Goal: Task Accomplishment & Management: Use online tool/utility

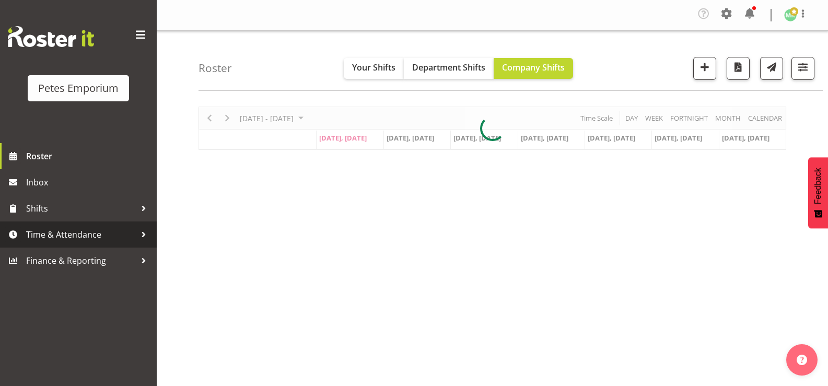
click at [102, 234] on span "Time & Attendance" at bounding box center [81, 235] width 110 height 16
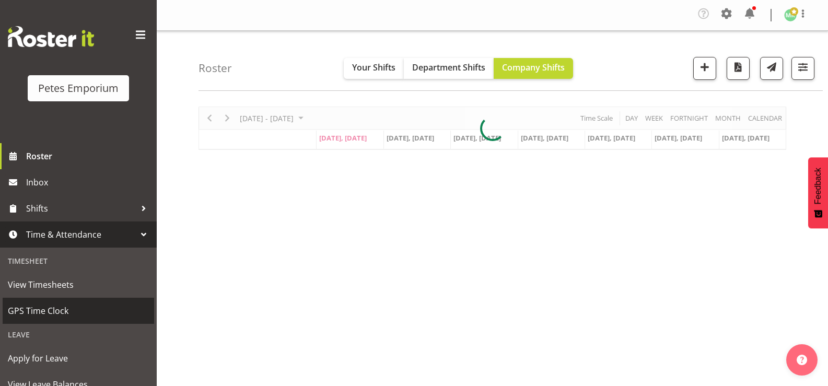
click at [107, 308] on span "GPS Time Clock" at bounding box center [78, 311] width 141 height 16
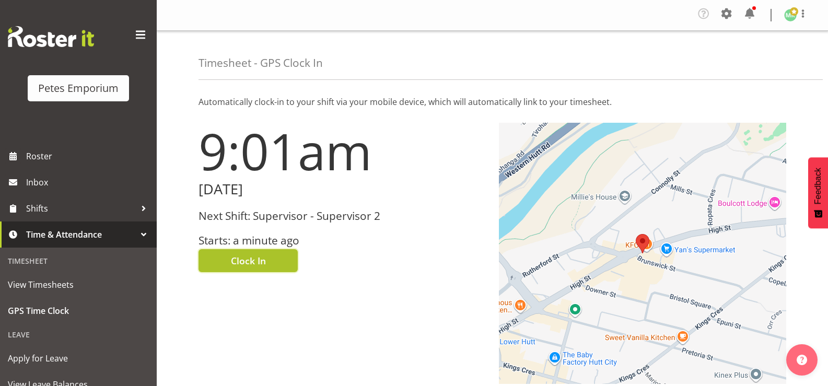
click at [271, 262] on button "Clock In" at bounding box center [248, 260] width 99 height 23
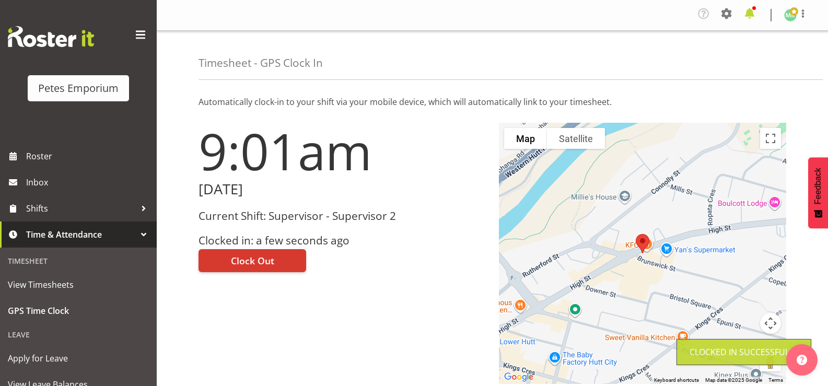
click at [749, 17] on span at bounding box center [749, 13] width 17 height 17
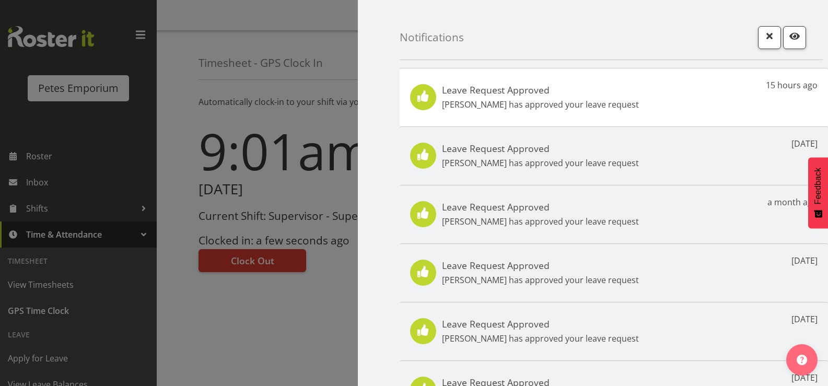
click at [642, 97] on div "Leave Request Approved Jodine Bunn has approved your leave request 15 hours ago" at bounding box center [614, 97] width 428 height 59
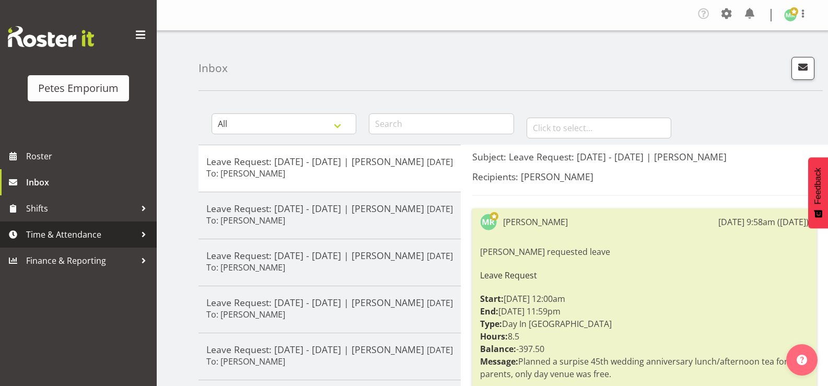
click at [86, 231] on span "Time & Attendance" at bounding box center [81, 235] width 110 height 16
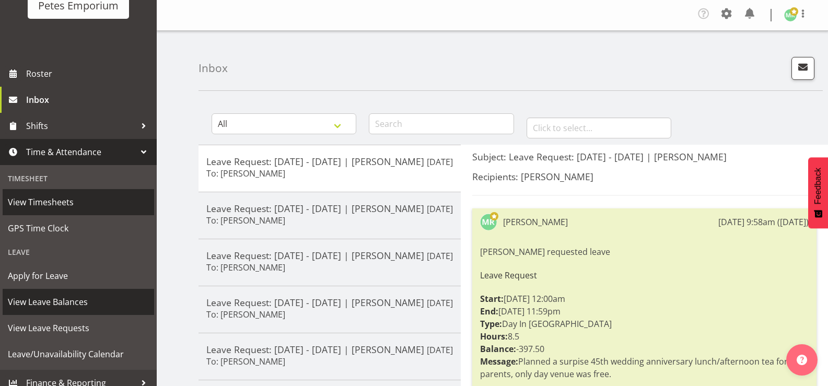
scroll to position [92, 0]
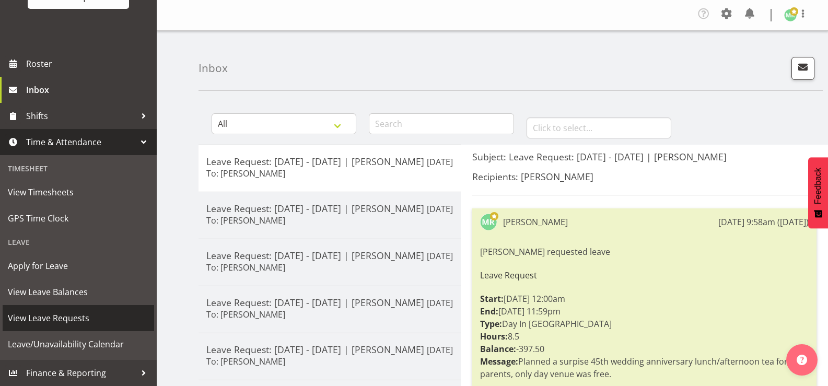
click at [95, 319] on span "View Leave Requests" at bounding box center [78, 318] width 141 height 16
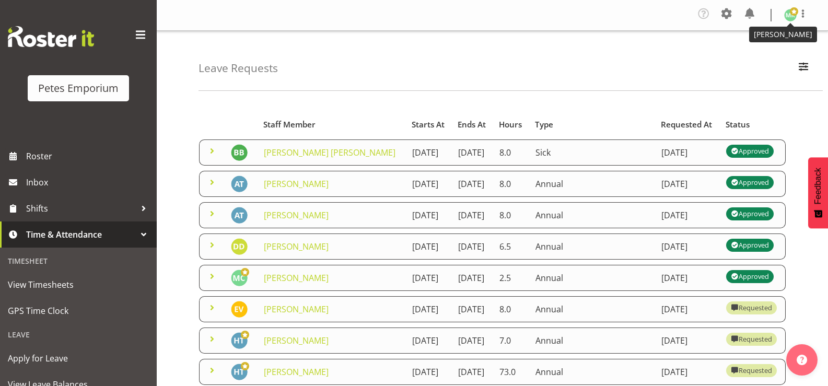
click at [788, 18] on img at bounding box center [790, 15] width 13 height 13
